Goal: Navigation & Orientation: Find specific page/section

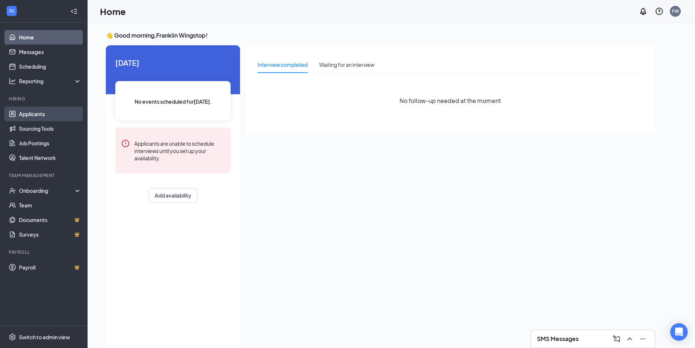
click at [47, 107] on link "Applicants" at bounding box center [50, 114] width 62 height 15
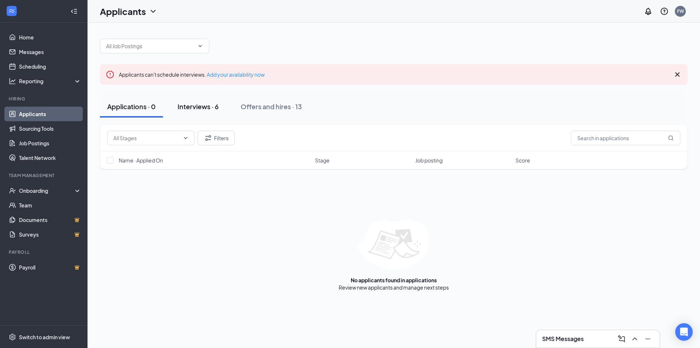
click at [208, 104] on div "Interviews · 6" at bounding box center [198, 106] width 41 height 9
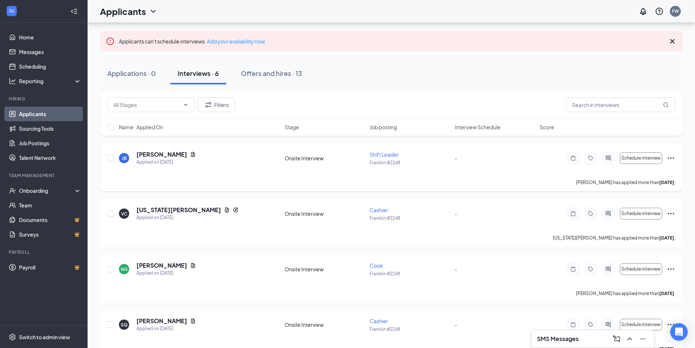
scroll to position [17, 0]
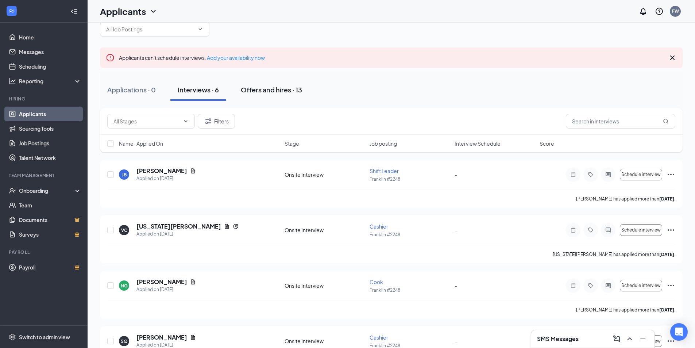
click at [273, 88] on div "Offers and hires · 13" at bounding box center [271, 89] width 61 height 9
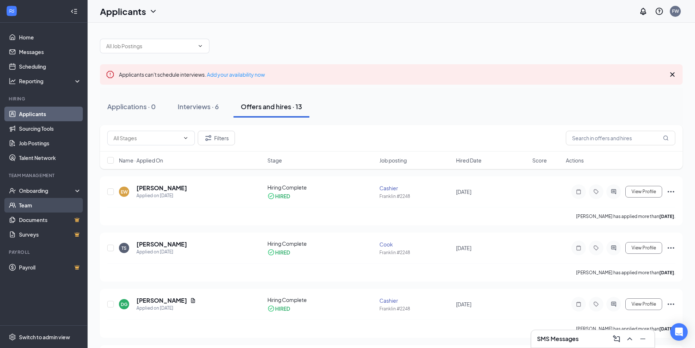
click at [67, 201] on link "Team" at bounding box center [50, 205] width 62 height 15
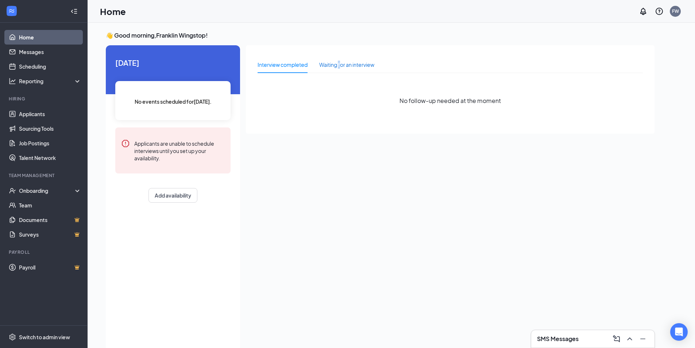
click at [340, 62] on div "Waiting for an interview" at bounding box center [346, 65] width 55 height 8
